Goal: Transaction & Acquisition: Purchase product/service

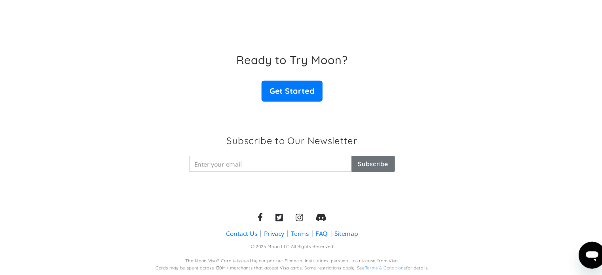
scroll to position [1274, 0]
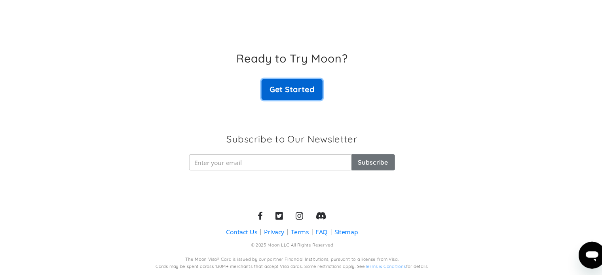
click at [287, 105] on link "Get Started" at bounding box center [300, 100] width 57 height 20
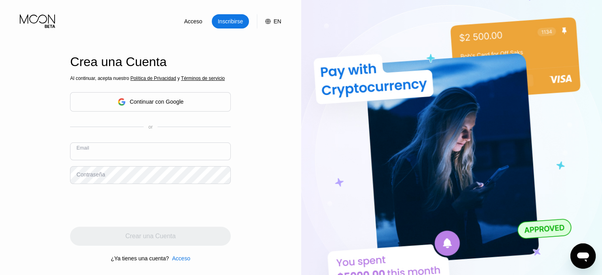
click at [147, 155] on input "text" at bounding box center [150, 151] width 161 height 18
type input "luisdavidson1000@gmail.com"
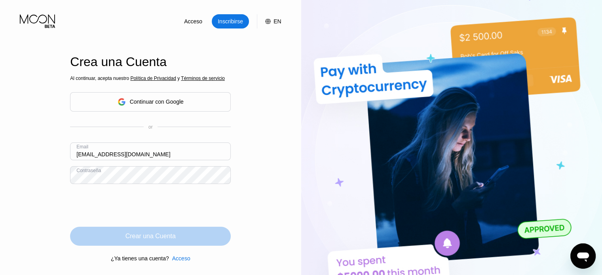
click at [133, 235] on div "Crear una Cuenta" at bounding box center [150, 236] width 50 height 8
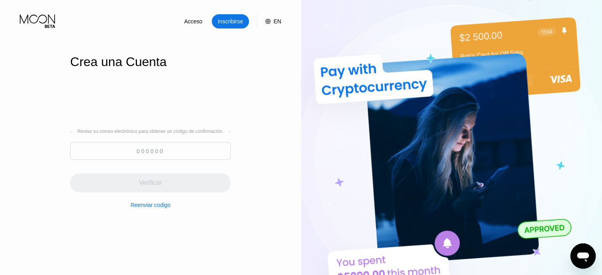
click at [149, 152] on input at bounding box center [150, 151] width 161 height 18
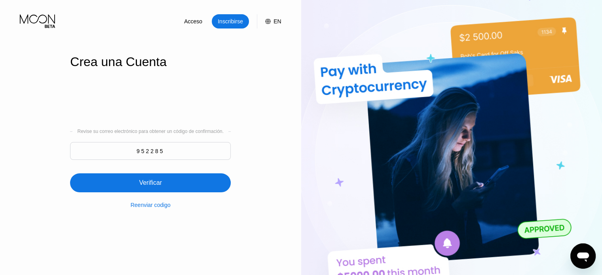
type input "952285"
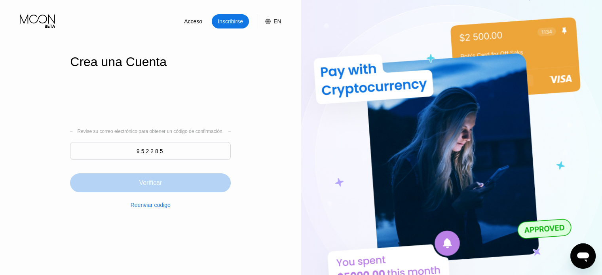
click at [168, 192] on div "Verificar" at bounding box center [150, 182] width 161 height 19
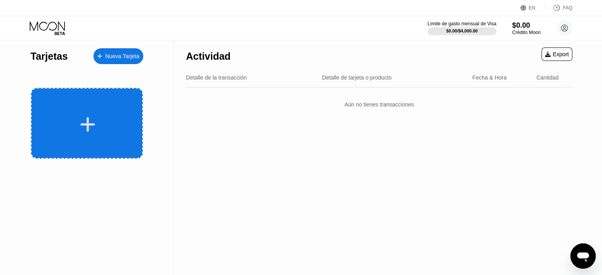
click at [86, 121] on icon at bounding box center [87, 125] width 15 height 18
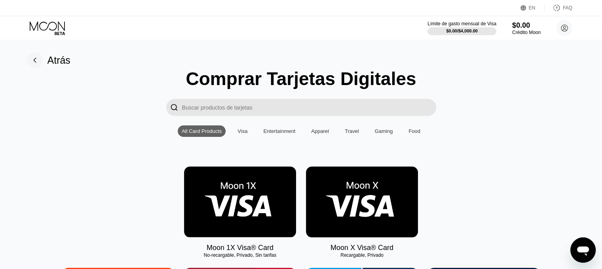
click at [244, 129] on div "Visa" at bounding box center [243, 130] width 18 height 11
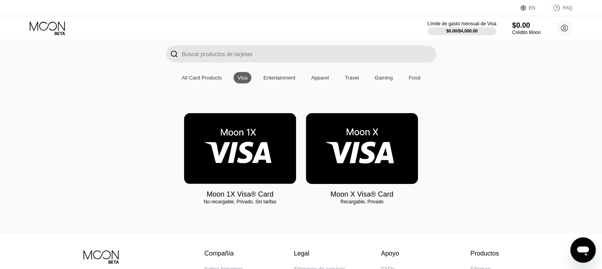
scroll to position [55, 0]
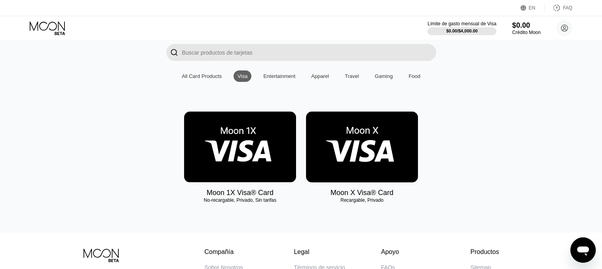
click at [379, 163] on img at bounding box center [362, 147] width 112 height 71
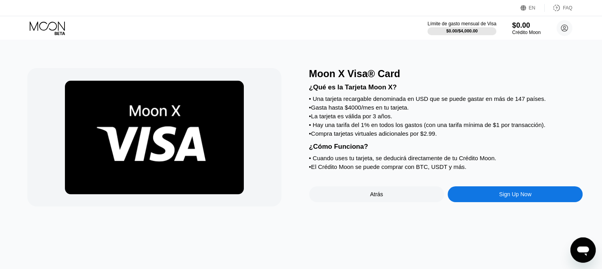
click at [490, 202] on div "Sign Up Now" at bounding box center [515, 194] width 135 height 16
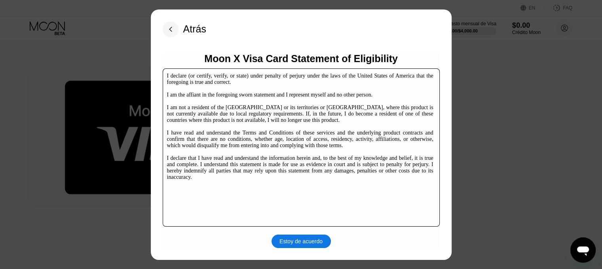
click at [311, 240] on div "Estoy de acuerdo" at bounding box center [300, 241] width 43 height 7
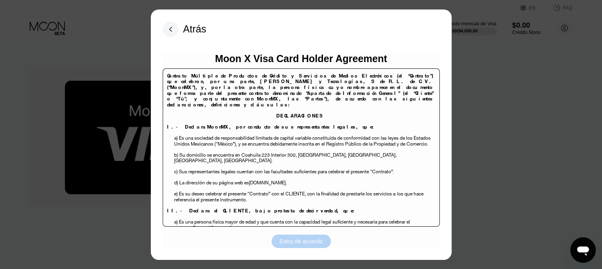
click at [311, 240] on div "Estoy de acuerdo" at bounding box center [300, 241] width 43 height 7
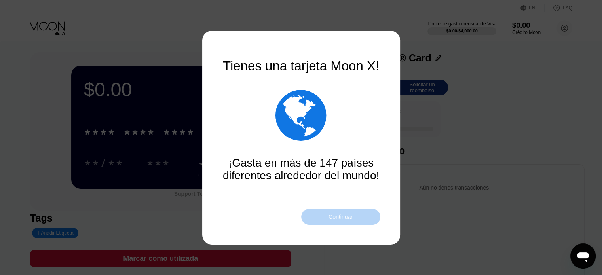
click at [321, 218] on div "Continuar" at bounding box center [340, 217] width 79 height 16
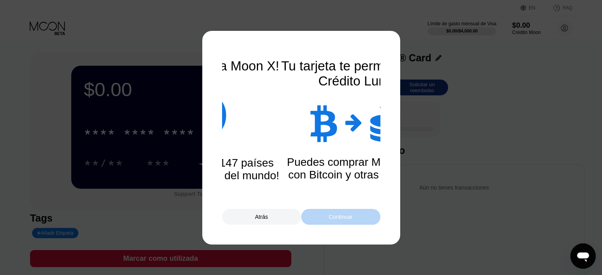
click at [321, 218] on div "Continuar" at bounding box center [340, 217] width 79 height 16
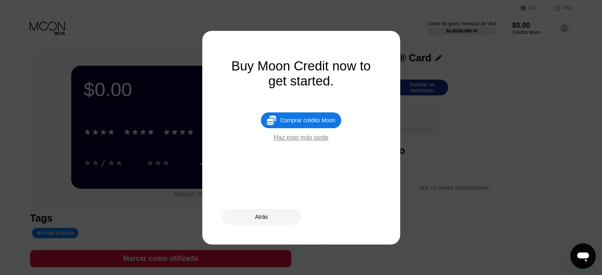
click at [291, 141] on div "Haz esto más tarde" at bounding box center [300, 137] width 55 height 7
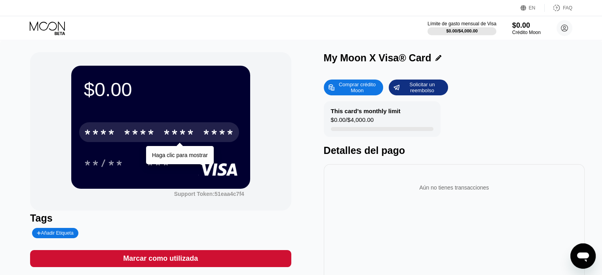
click at [122, 142] on div "* * * * * * * * * * * * ****" at bounding box center [159, 132] width 160 height 20
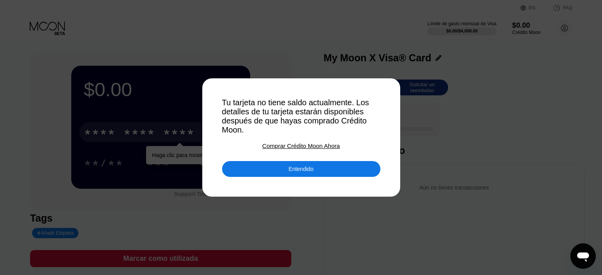
click at [265, 170] on div "Entendido" at bounding box center [301, 169] width 158 height 16
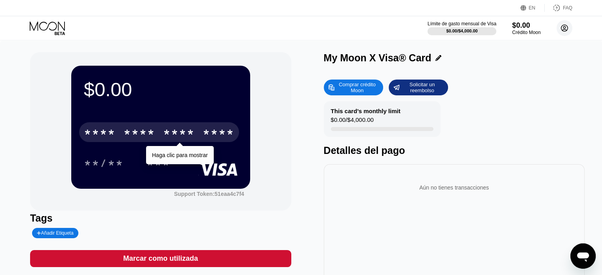
click at [568, 28] on circle at bounding box center [564, 28] width 16 height 16
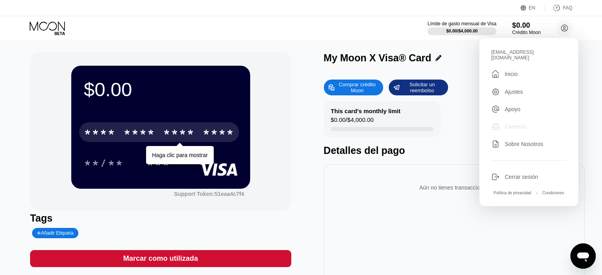
click at [511, 123] on div "Carreras" at bounding box center [515, 126] width 21 height 6
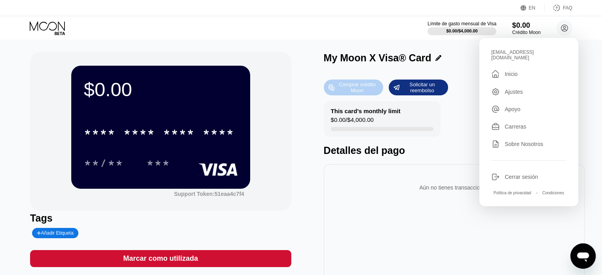
click at [354, 87] on div "Comprar crédito Moon" at bounding box center [357, 87] width 44 height 13
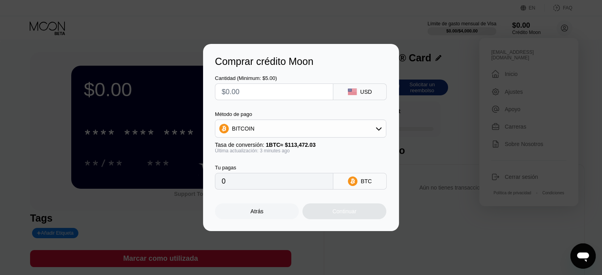
click at [301, 134] on div "BITCOIN" at bounding box center [300, 129] width 171 height 16
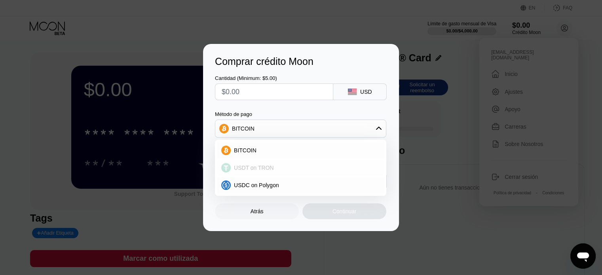
click at [242, 169] on span "USDT on TRON" at bounding box center [254, 168] width 40 height 6
type input "0.00"
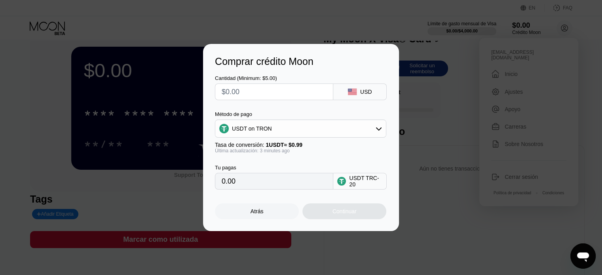
scroll to position [20, 0]
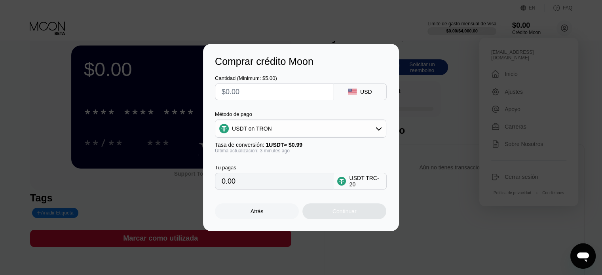
click at [260, 93] on input "text" at bounding box center [274, 92] width 105 height 16
type input "$10"
type input "10.10"
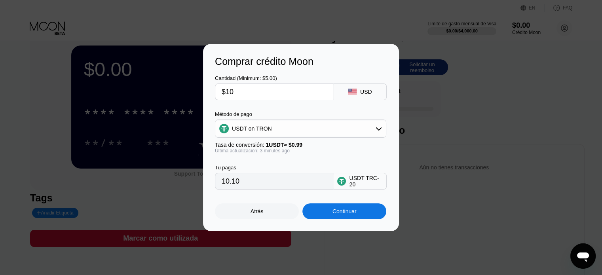
type input "$10"
click at [347, 215] on div "Continuar" at bounding box center [344, 211] width 24 height 6
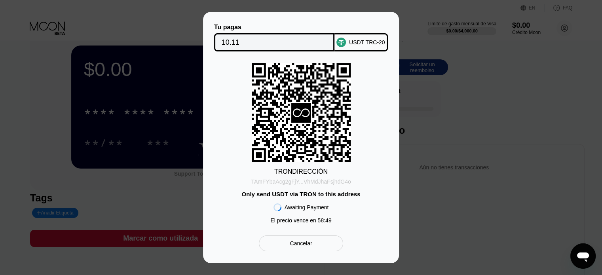
click at [313, 183] on div "TAmFYbaAcg2gFjY...VhMdJhaFsjhdG4o" at bounding box center [301, 181] width 100 height 6
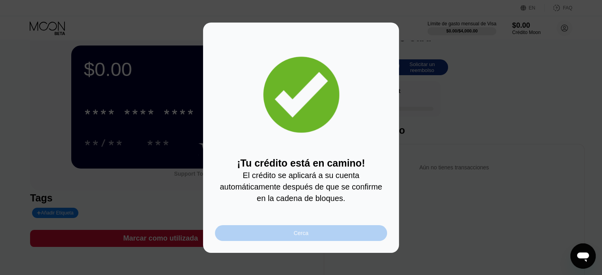
click at [287, 237] on div "Cerca" at bounding box center [301, 233] width 172 height 16
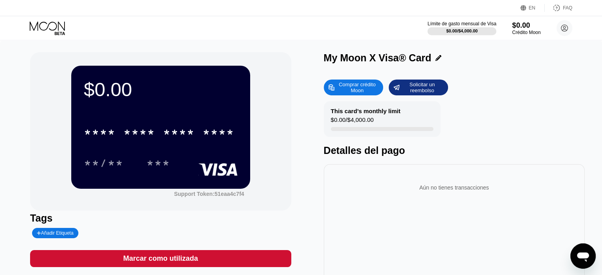
scroll to position [171, 0]
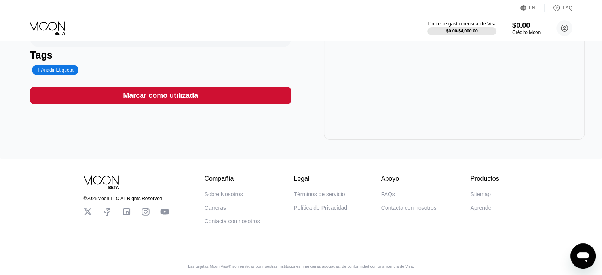
click at [145, 209] on icon at bounding box center [146, 212] width 8 height 8
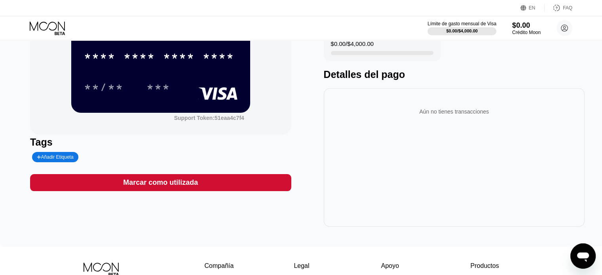
scroll to position [0, 0]
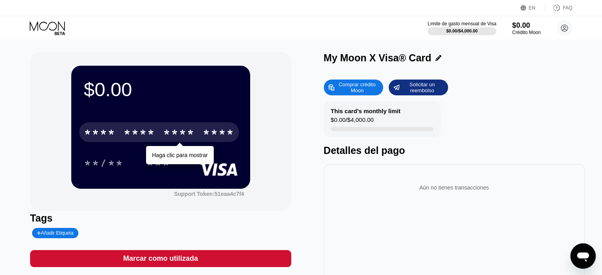
click at [152, 133] on div "* * * *" at bounding box center [139, 133] width 32 height 13
click at [94, 136] on div "* * * *" at bounding box center [100, 133] width 32 height 13
click at [123, 131] on div "* * * * * * * * * * * * 5493" at bounding box center [159, 132] width 160 height 20
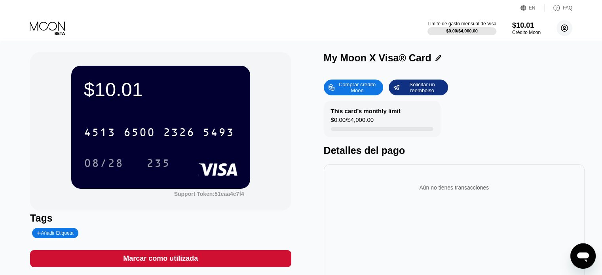
click at [565, 30] on circle at bounding box center [564, 28] width 16 height 16
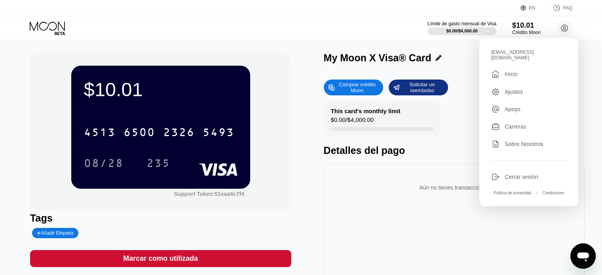
click at [501, 173] on div "Cerrar sesión" at bounding box center [528, 177] width 75 height 9
